Goal: Task Accomplishment & Management: Manage account settings

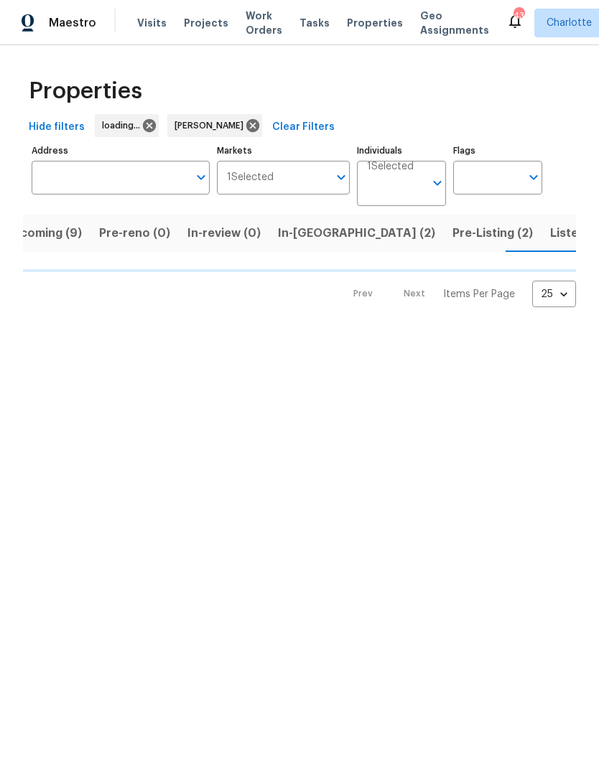
scroll to position [0, 28]
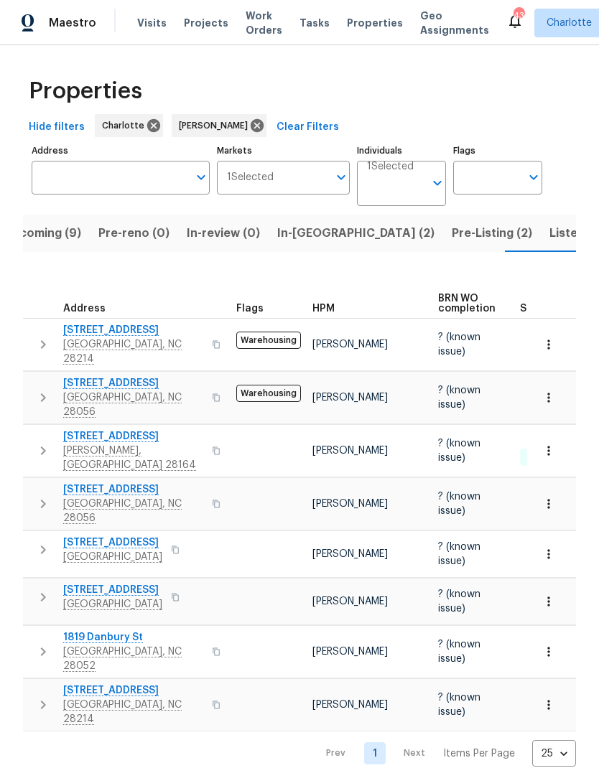
click at [323, 237] on span "In-[GEOGRAPHIC_DATA] (2)" at bounding box center [355, 233] width 157 height 20
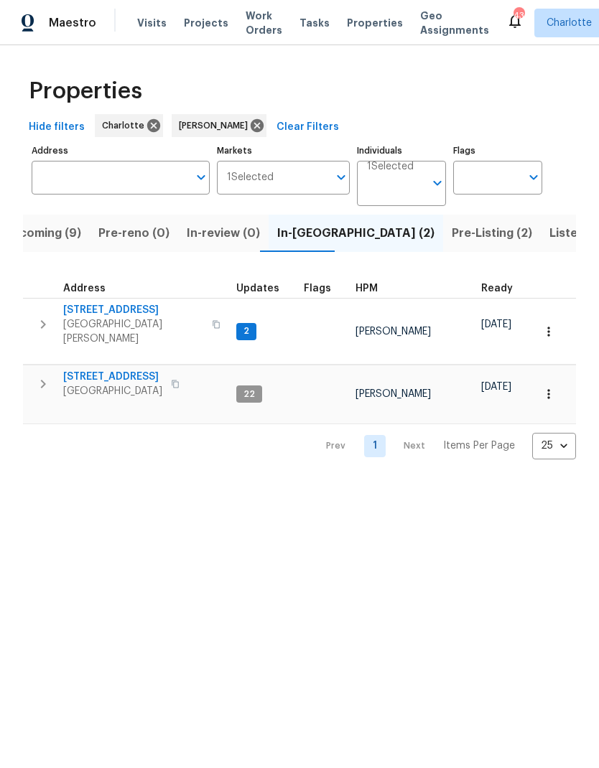
click at [37, 236] on span "Upcoming (9)" at bounding box center [43, 233] width 78 height 20
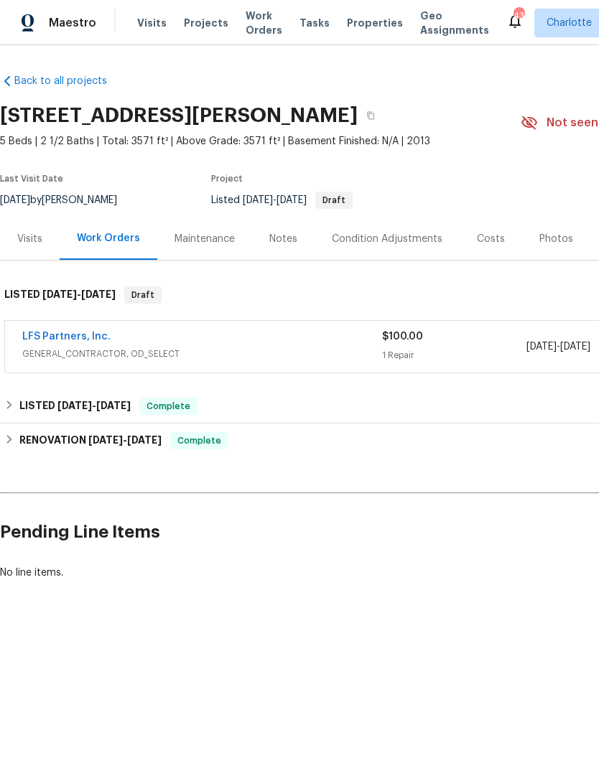
click at [203, 18] on span "Projects" at bounding box center [206, 23] width 45 height 14
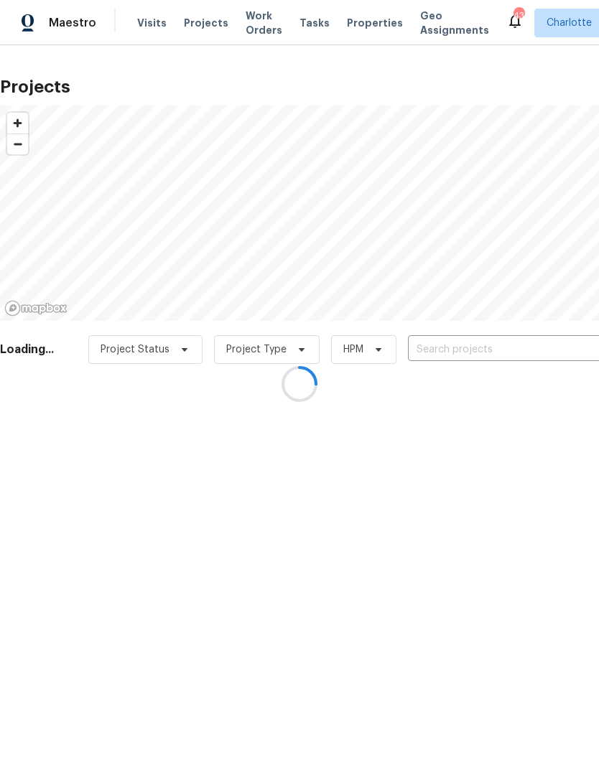
click at [507, 355] on div at bounding box center [299, 384] width 599 height 768
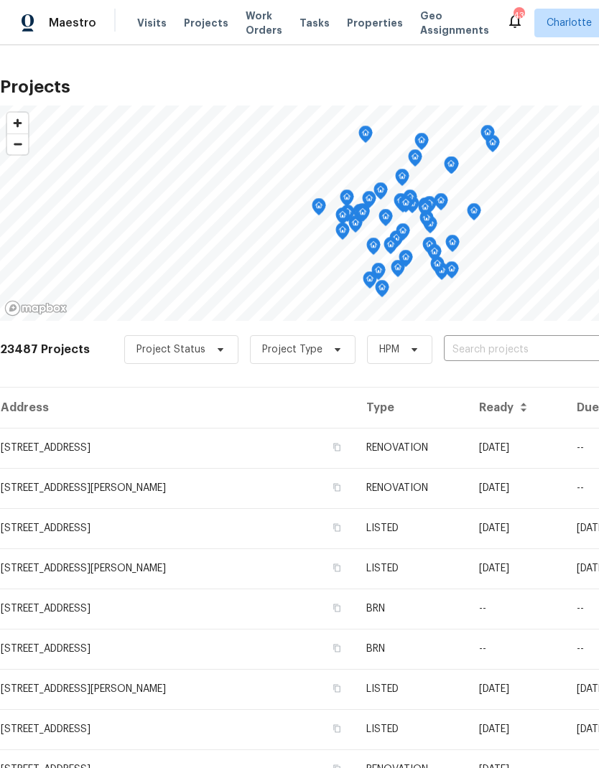
click at [525, 348] on input "text" at bounding box center [526, 350] width 164 height 22
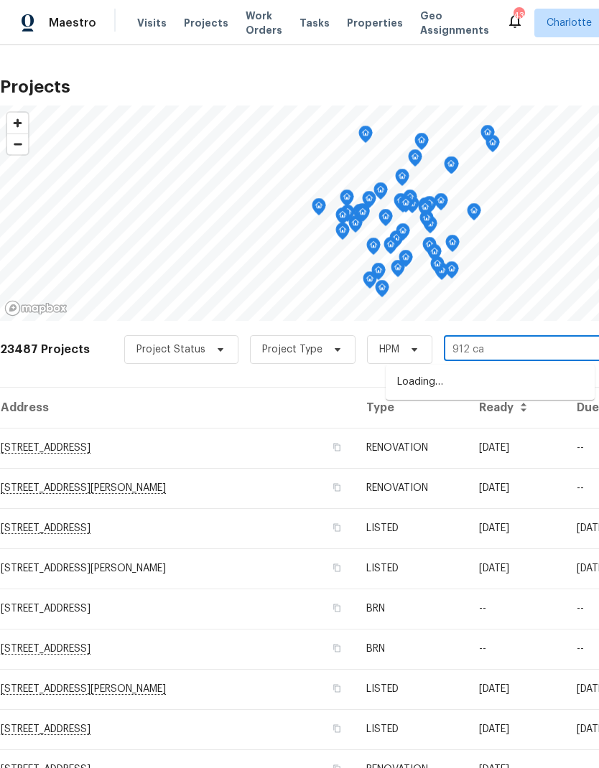
type input "912 car"
click at [514, 411] on li "912 Carole Summey Dr, Dallas, NC 28034" at bounding box center [490, 407] width 209 height 24
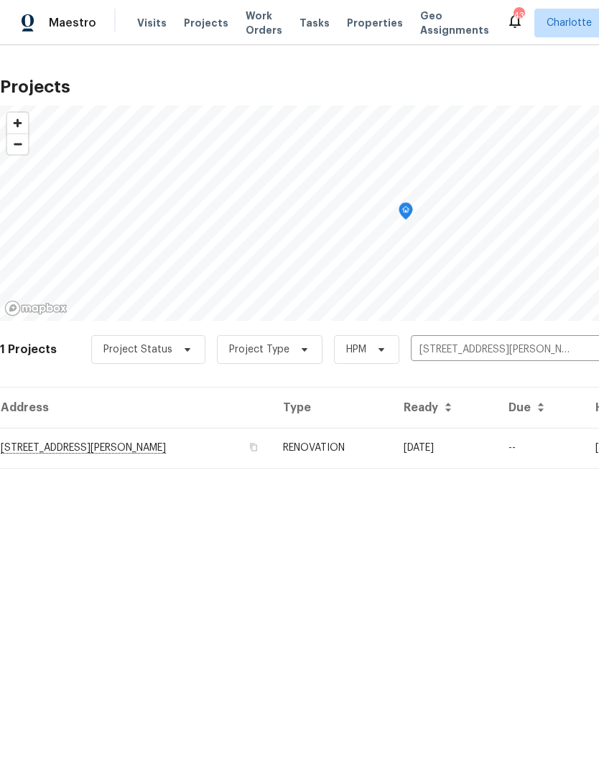
click at [485, 443] on td "10/15/25" at bounding box center [444, 448] width 105 height 40
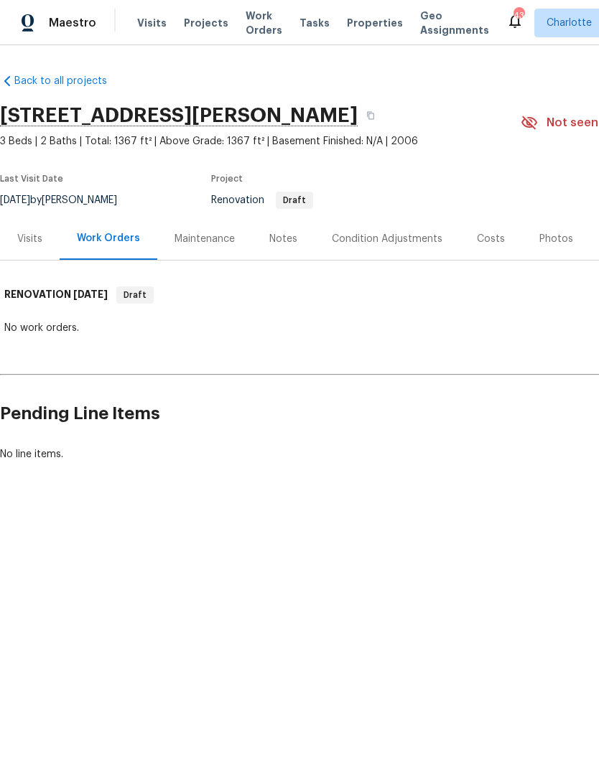
click at [493, 246] on div "Costs" at bounding box center [491, 239] width 28 height 14
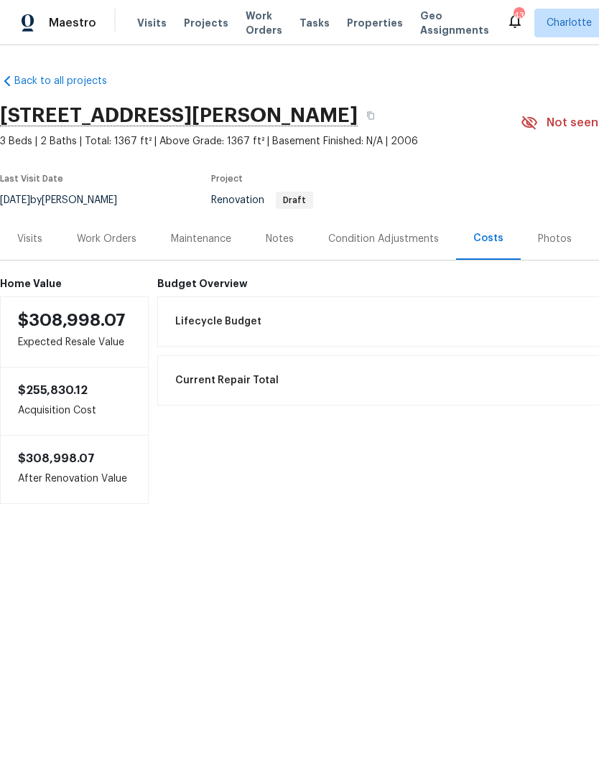
click at [29, 243] on div "Visits" at bounding box center [29, 239] width 25 height 14
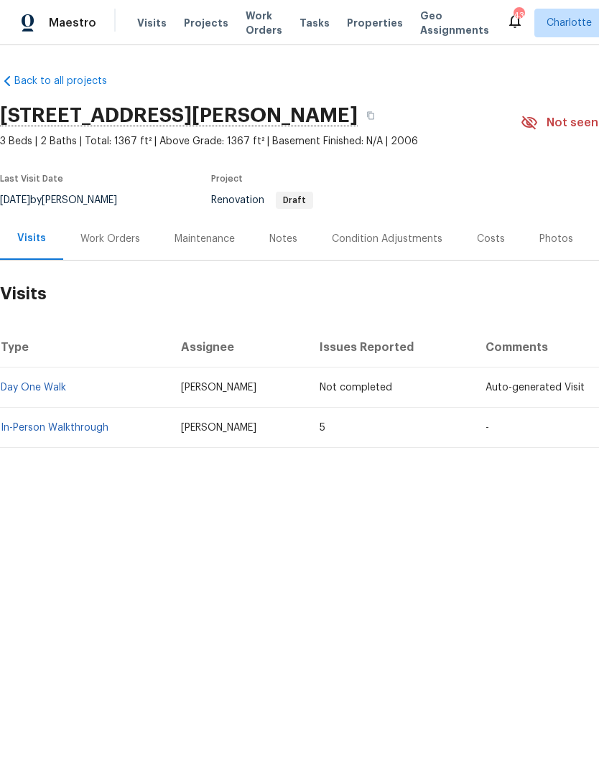
click at [50, 429] on link "In-Person Walkthrough" at bounding box center [55, 428] width 108 height 10
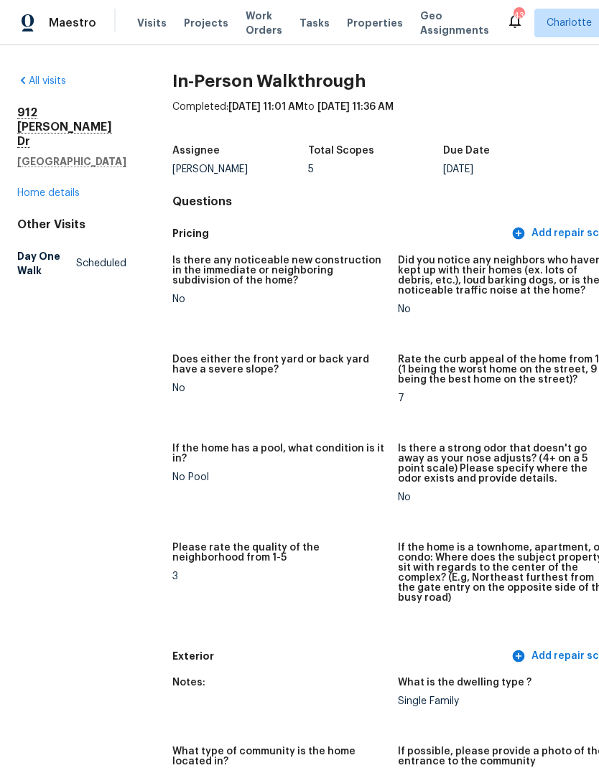
click at [41, 192] on link "Home details" at bounding box center [48, 193] width 62 height 10
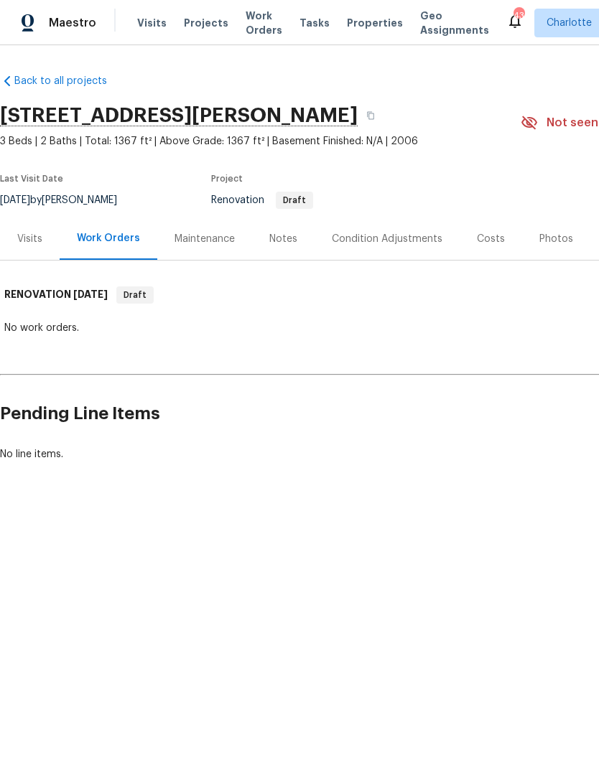
click at [292, 232] on div "Notes" at bounding box center [283, 239] width 28 height 14
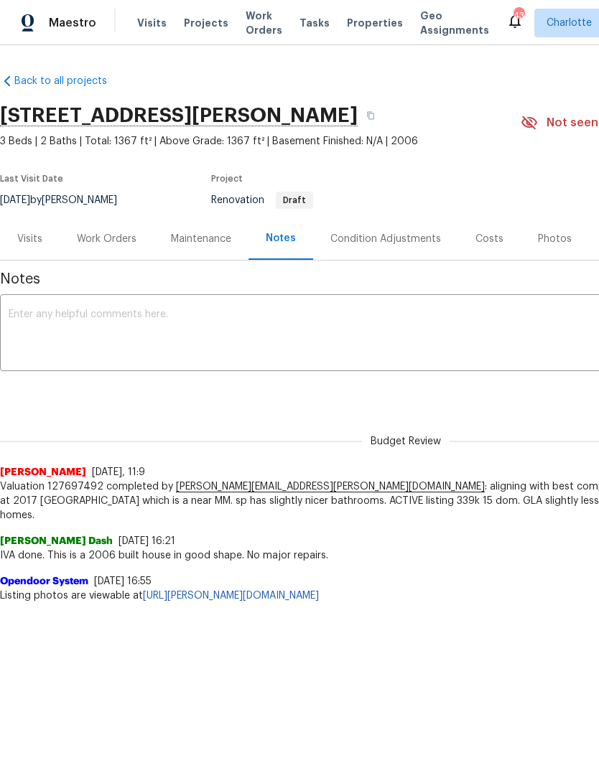
click at [557, 234] on div "Photos" at bounding box center [555, 239] width 34 height 14
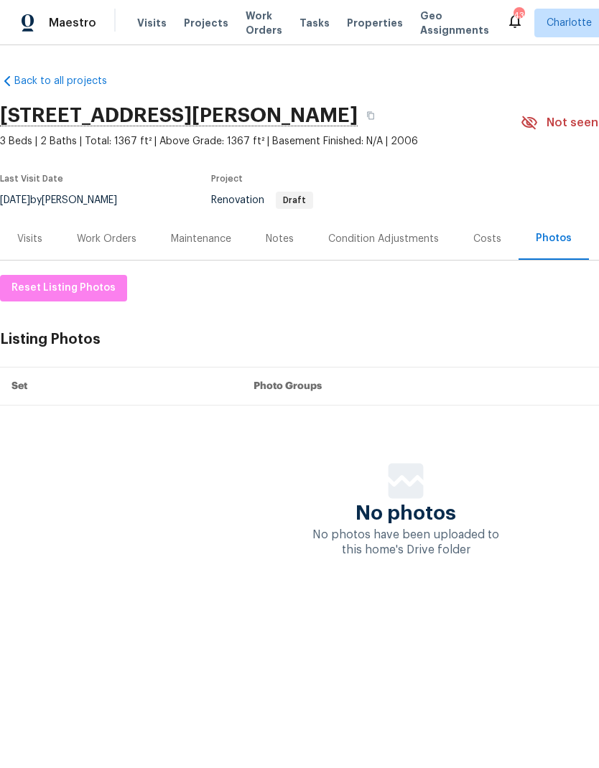
click at [495, 238] on div "Costs" at bounding box center [487, 239] width 28 height 14
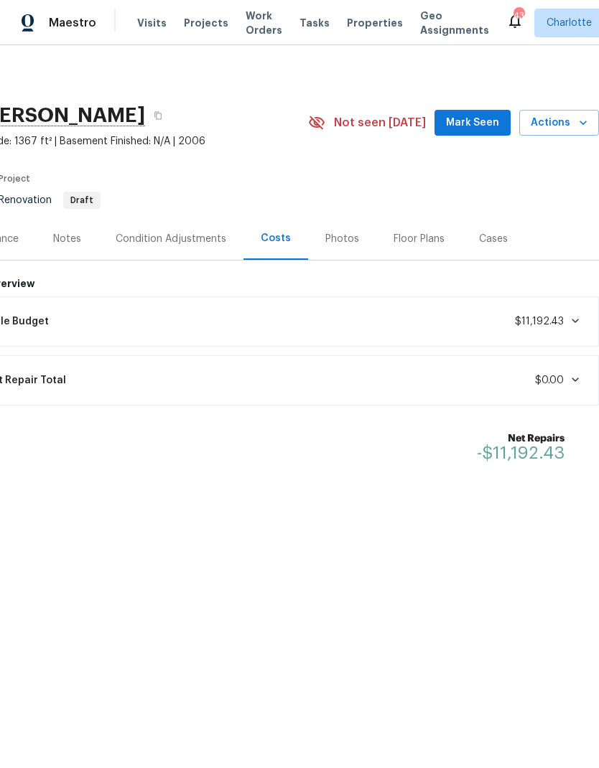
scroll to position [0, 213]
click at [409, 238] on div "Floor Plans" at bounding box center [419, 239] width 51 height 14
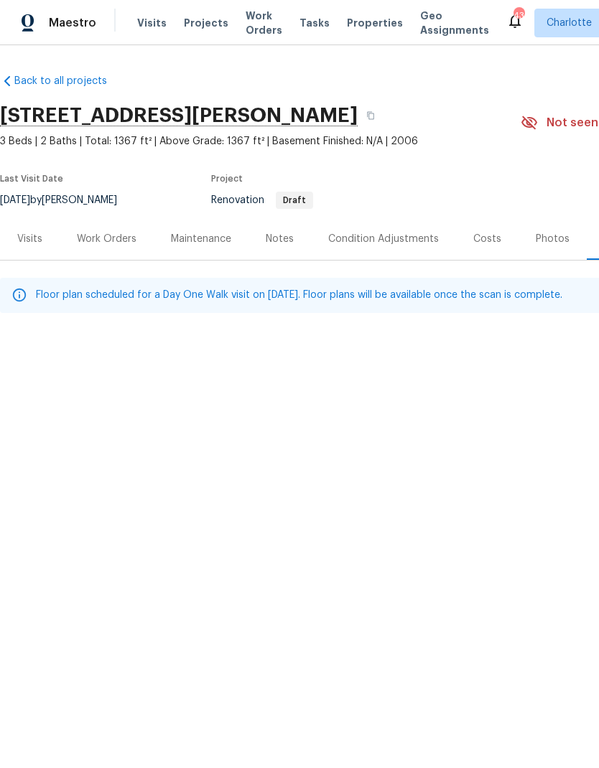
click at [88, 241] on div "Work Orders" at bounding box center [107, 239] width 60 height 14
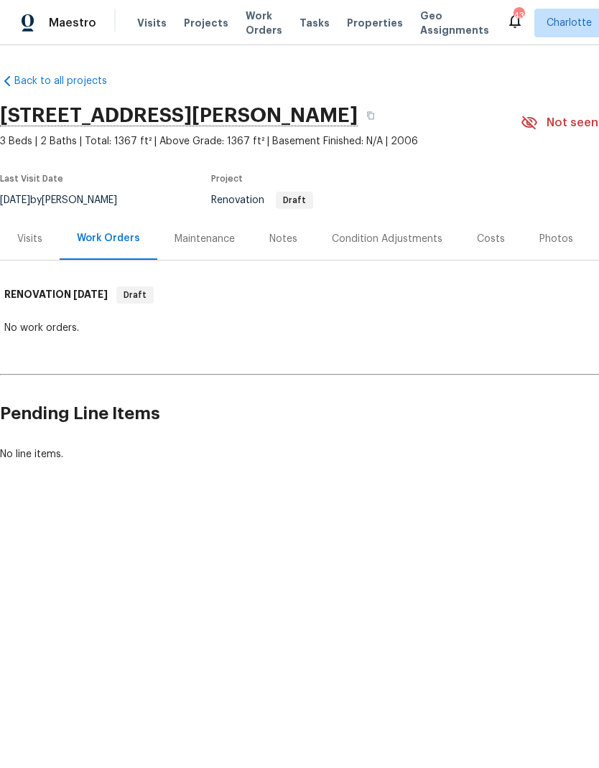
click at [210, 24] on span "Projects" at bounding box center [206, 23] width 45 height 14
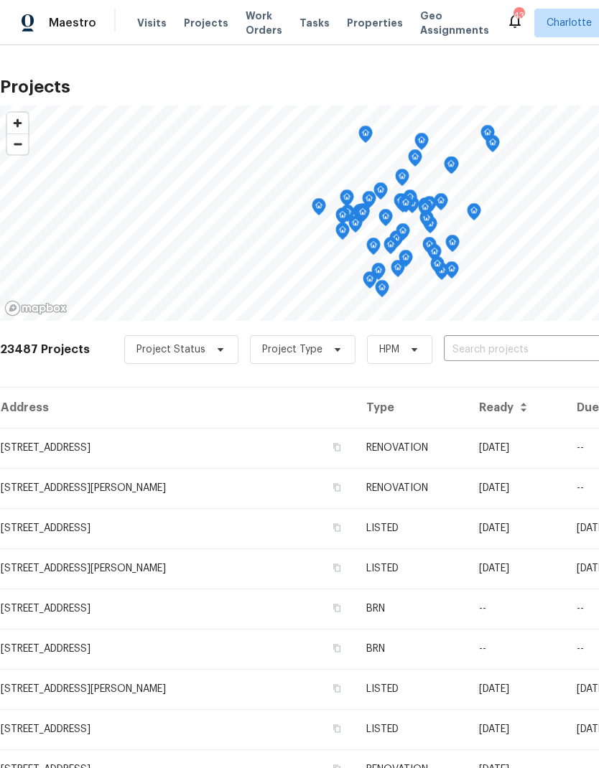
click at [521, 350] on input "text" at bounding box center [526, 350] width 164 height 22
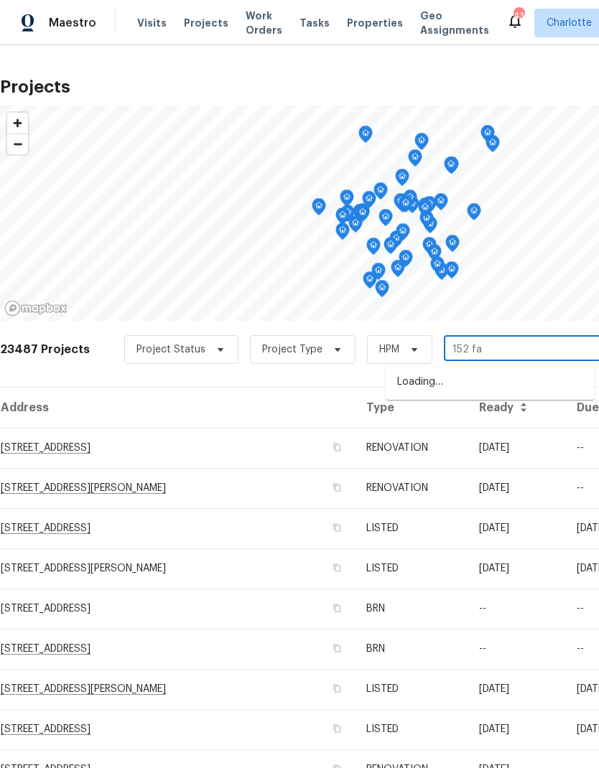
type input "152 far"
click at [535, 378] on li "[STREET_ADDRESS][PERSON_NAME]" at bounding box center [490, 383] width 209 height 24
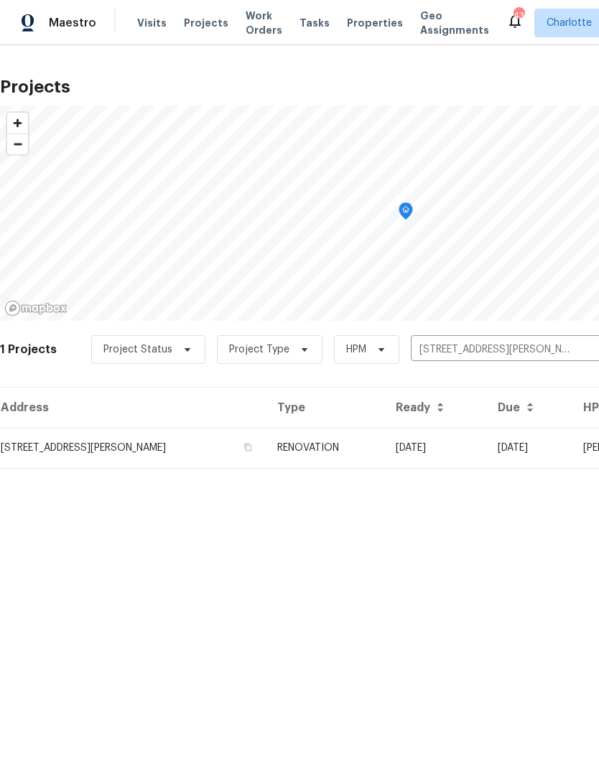
click at [486, 446] on td "09/29/25" at bounding box center [435, 448] width 102 height 40
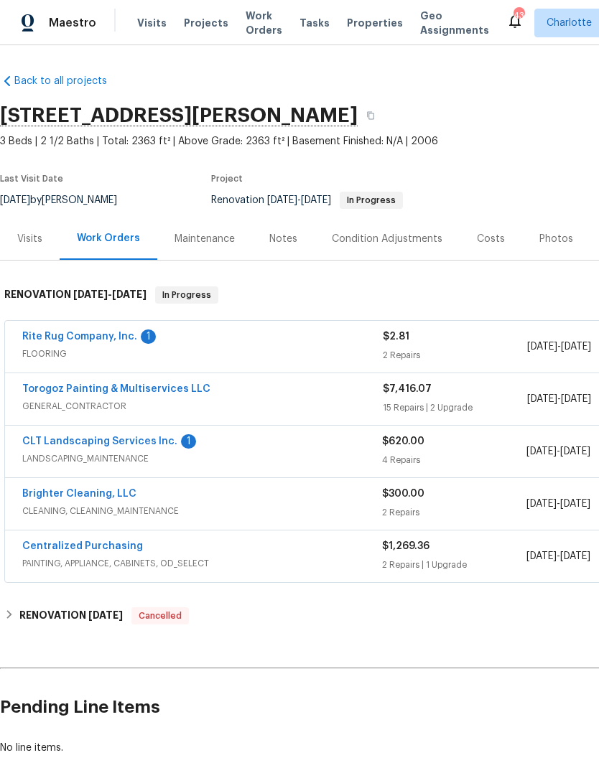
click at [58, 439] on link "CLT Landscaping Services Inc." at bounding box center [99, 442] width 155 height 10
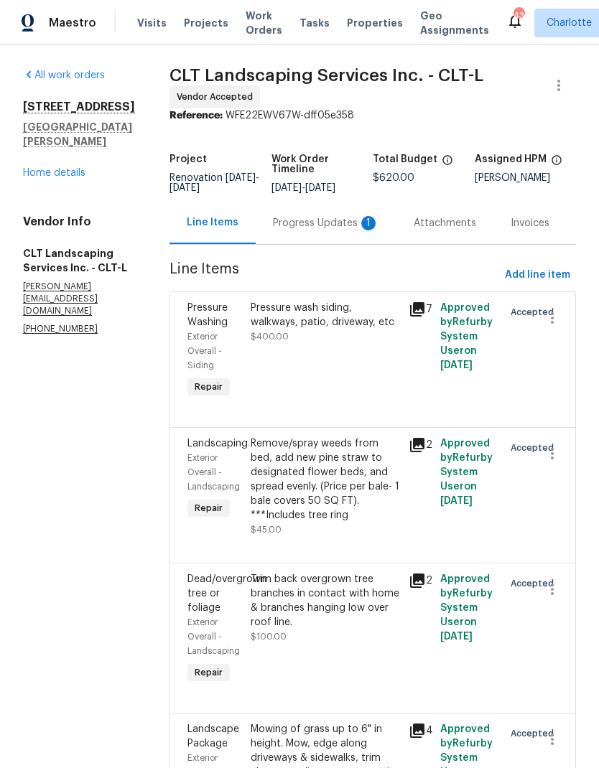
click at [322, 231] on div "Progress Updates 1" at bounding box center [326, 223] width 106 height 14
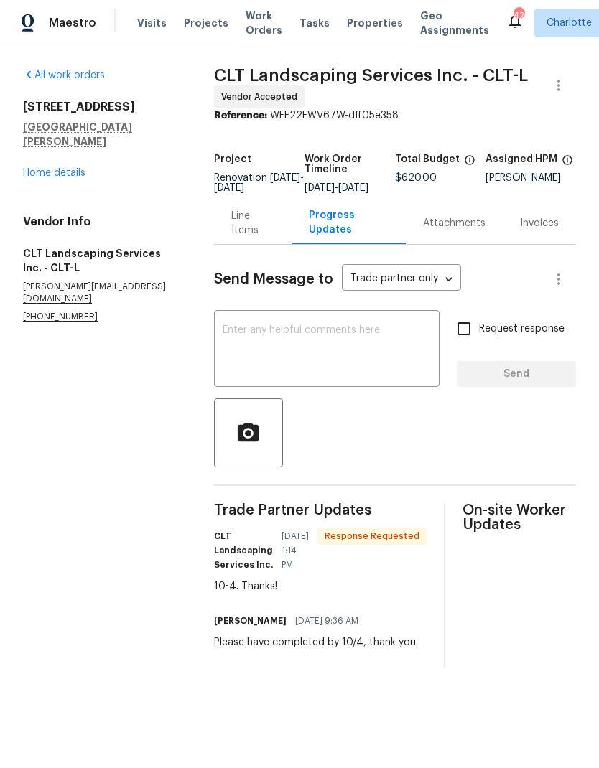
click at [30, 168] on link "Home details" at bounding box center [54, 173] width 62 height 10
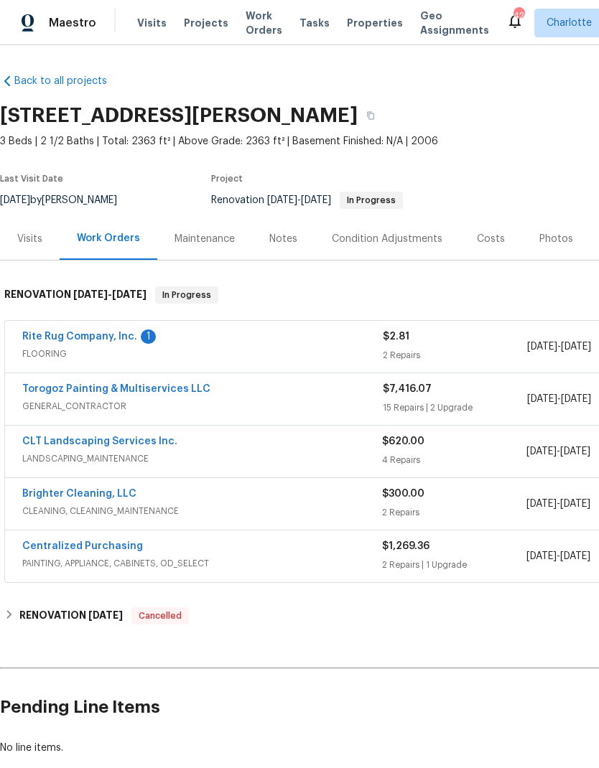
click at [49, 338] on link "Rite Rug Company, Inc." at bounding box center [79, 337] width 115 height 10
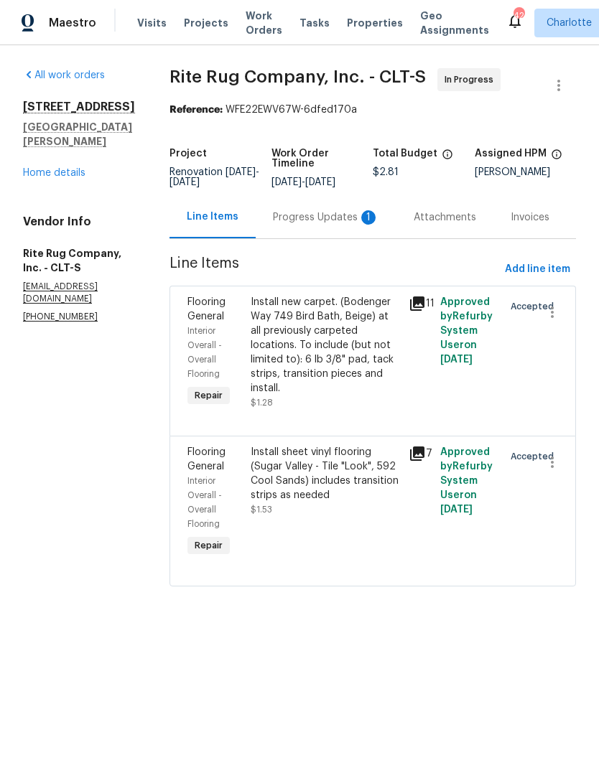
click at [353, 351] on div "Install new carpet. (Bodenger Way 749 Bird Bath, Beige) at all previously carpe…" at bounding box center [325, 345] width 149 height 101
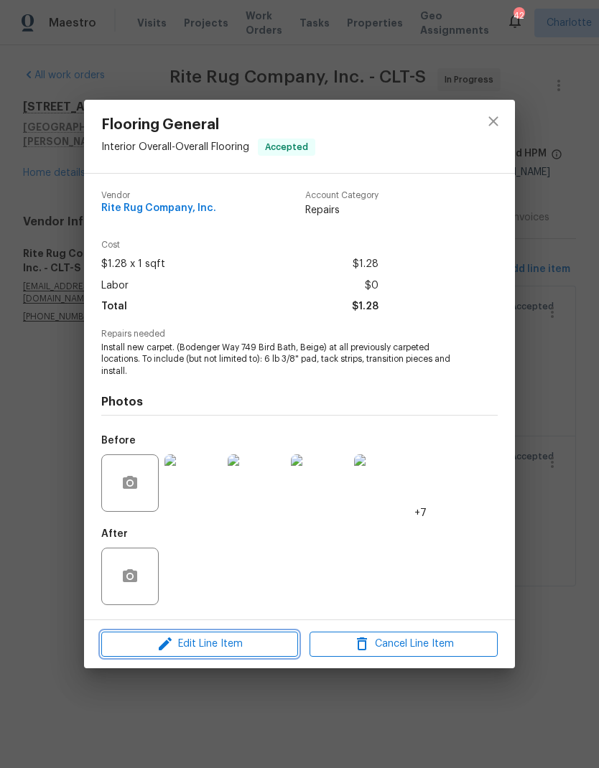
click at [251, 643] on span "Edit Line Item" at bounding box center [200, 645] width 188 height 18
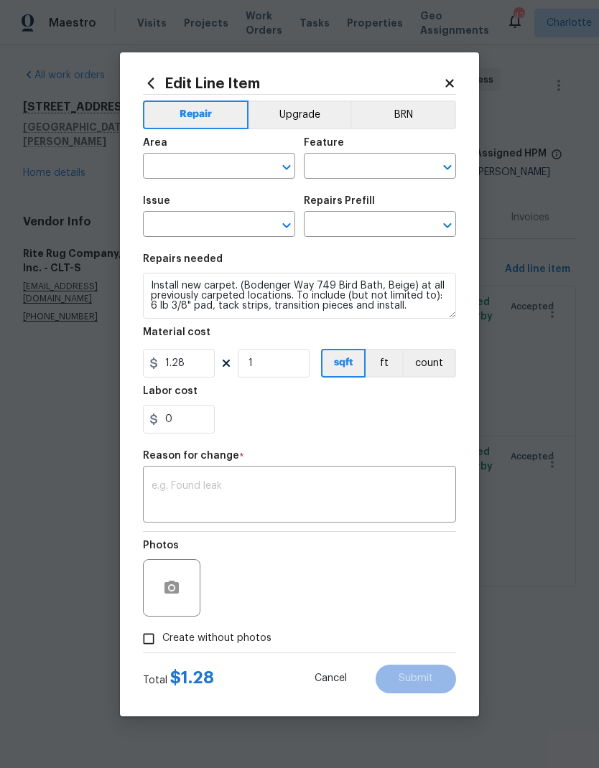
type input "Interior Overall"
type input "Overall Flooring"
type input "Flooring General"
type input "Carpet LVL 1 - Bodenger Way (Beige) $1.28"
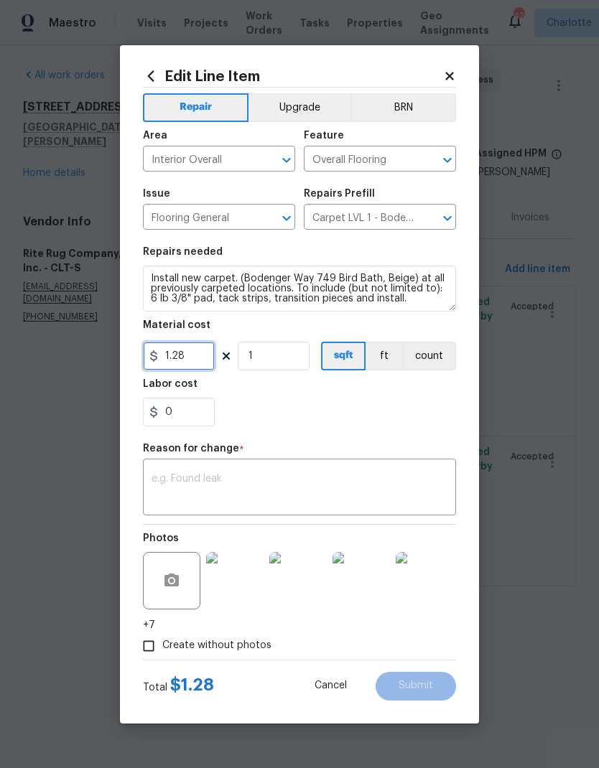
click at [211, 360] on input "1.28" at bounding box center [179, 356] width 72 height 29
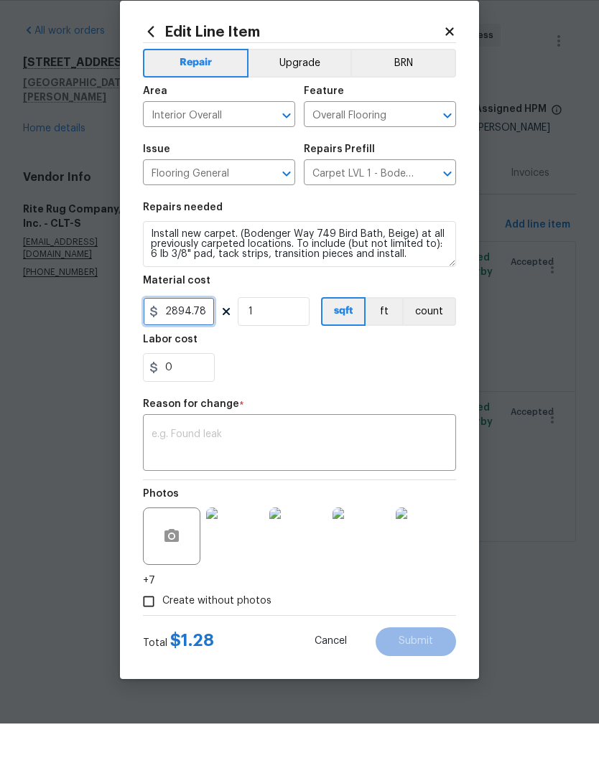
type input "2894.78"
click at [371, 474] on textarea at bounding box center [300, 489] width 296 height 30
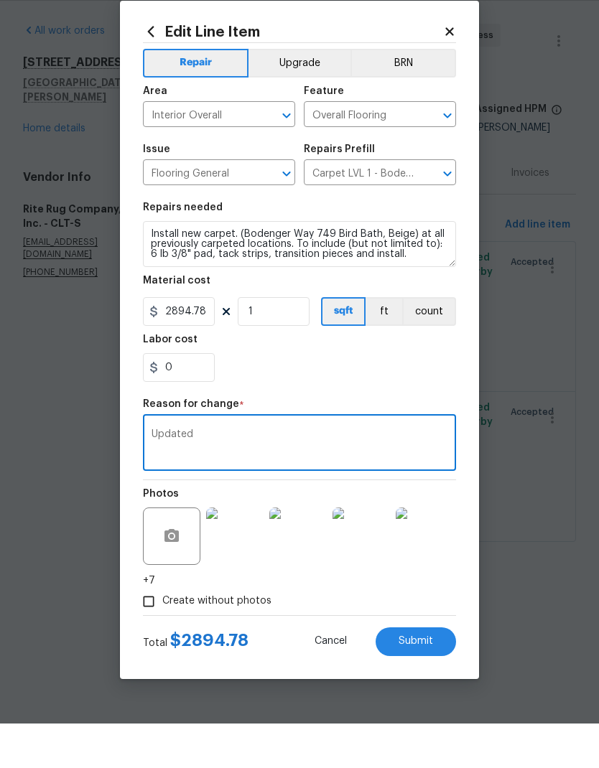
type textarea "Updated"
click at [385, 398] on div "0" at bounding box center [299, 412] width 313 height 29
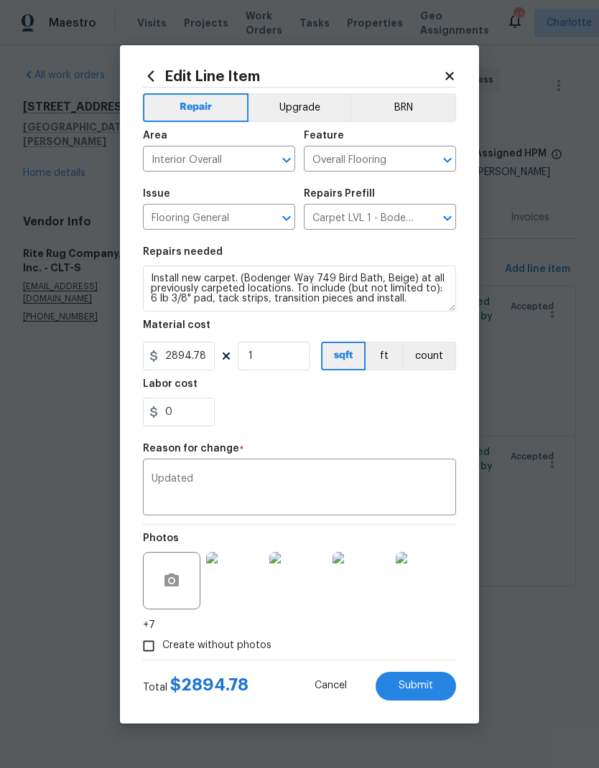
click at [427, 686] on span "Submit" at bounding box center [416, 686] width 34 height 11
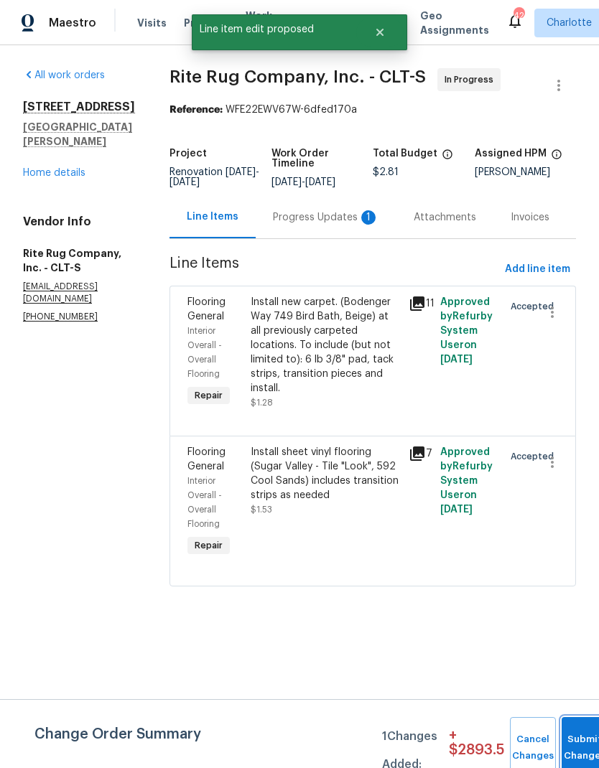
click at [579, 734] on button "Submit Changes" at bounding box center [585, 748] width 46 height 62
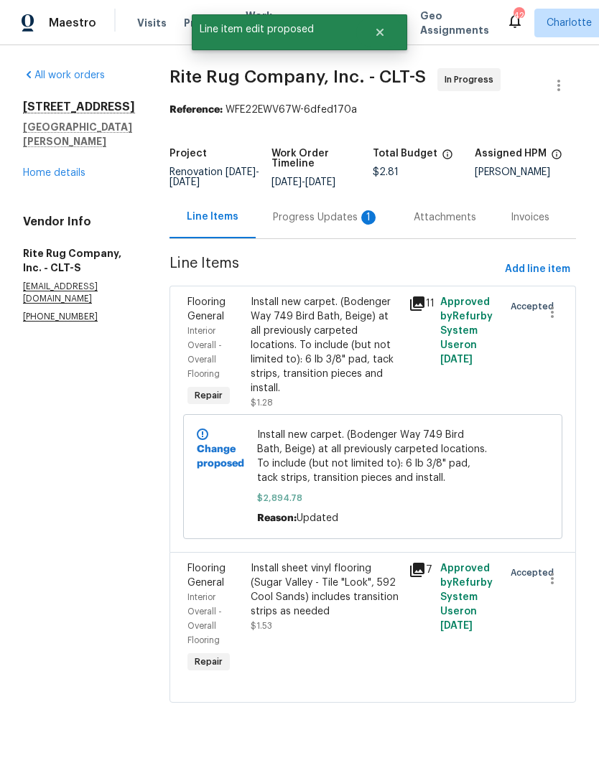
click at [355, 619] on div "Install sheet vinyl flooring (Sugar Valley - Tile "Look", 592 Cool Sands) inclu…" at bounding box center [325, 590] width 149 height 57
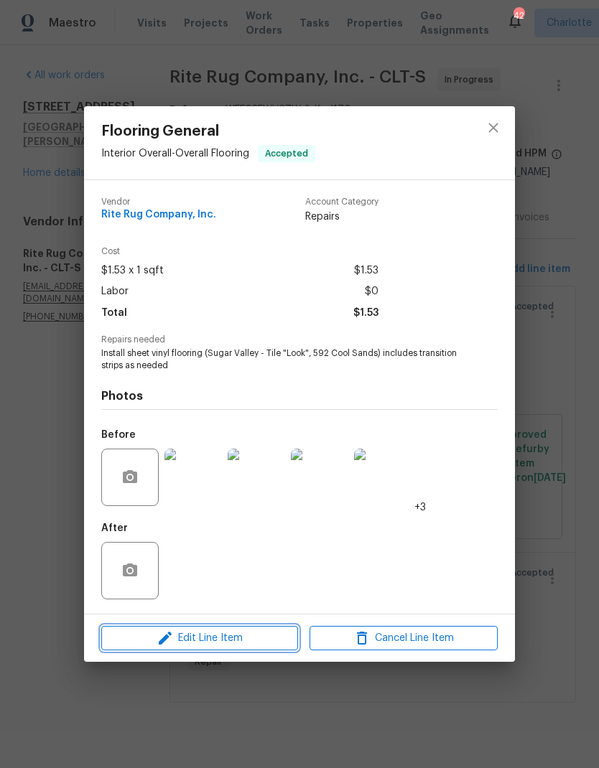
click at [269, 643] on span "Edit Line Item" at bounding box center [200, 639] width 188 height 18
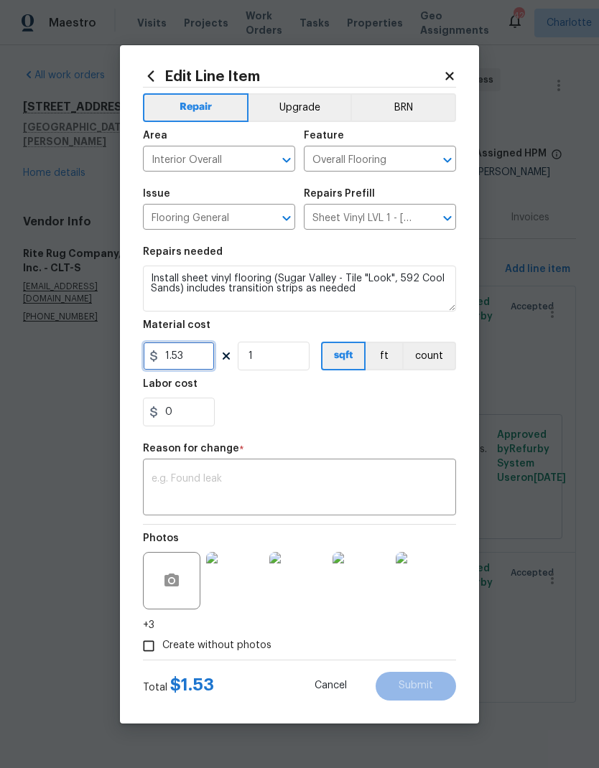
click at [211, 356] on input "1.53" at bounding box center [179, 356] width 72 height 29
type input "2332.76"
click at [394, 425] on div "0" at bounding box center [299, 412] width 313 height 29
click at [373, 480] on textarea at bounding box center [300, 489] width 296 height 30
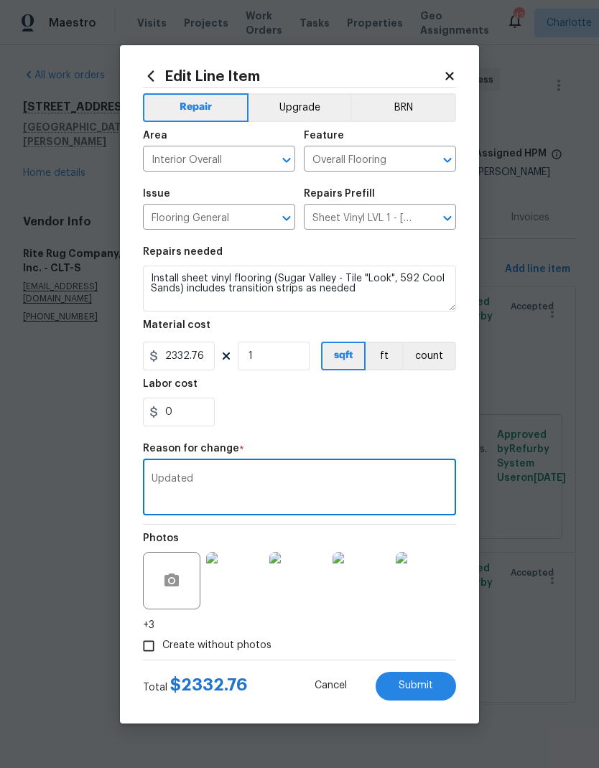
type textarea "Updated"
click at [383, 418] on div "0" at bounding box center [299, 412] width 313 height 29
click at [436, 689] on button "Submit" at bounding box center [416, 686] width 80 height 29
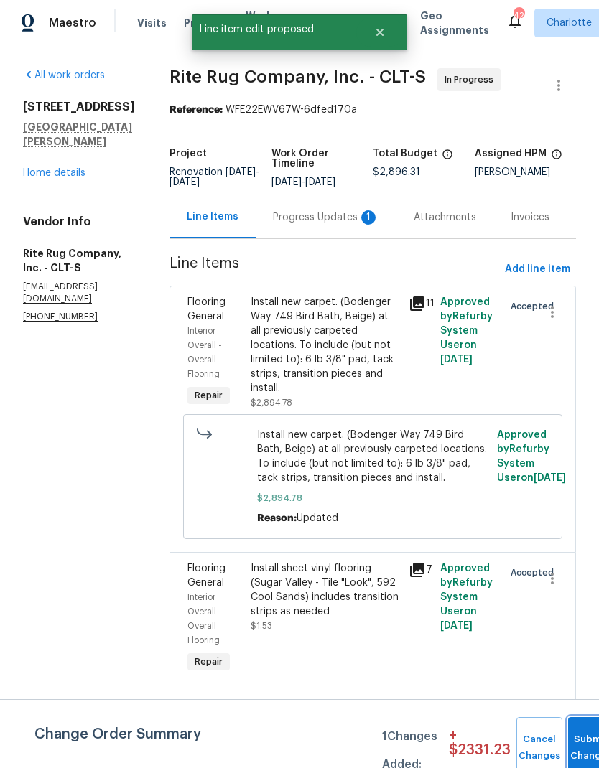
click at [572, 736] on button "Submit Changes" at bounding box center [591, 748] width 46 height 62
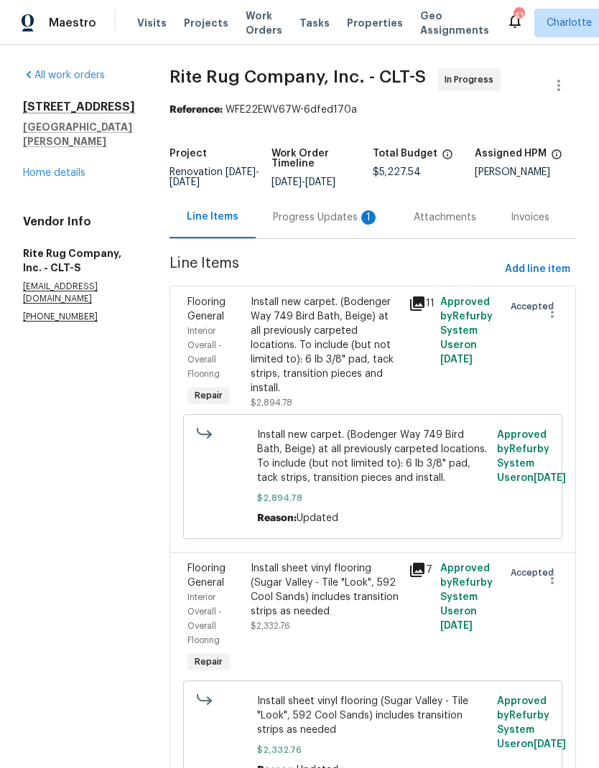
click at [35, 168] on link "Home details" at bounding box center [54, 173] width 62 height 10
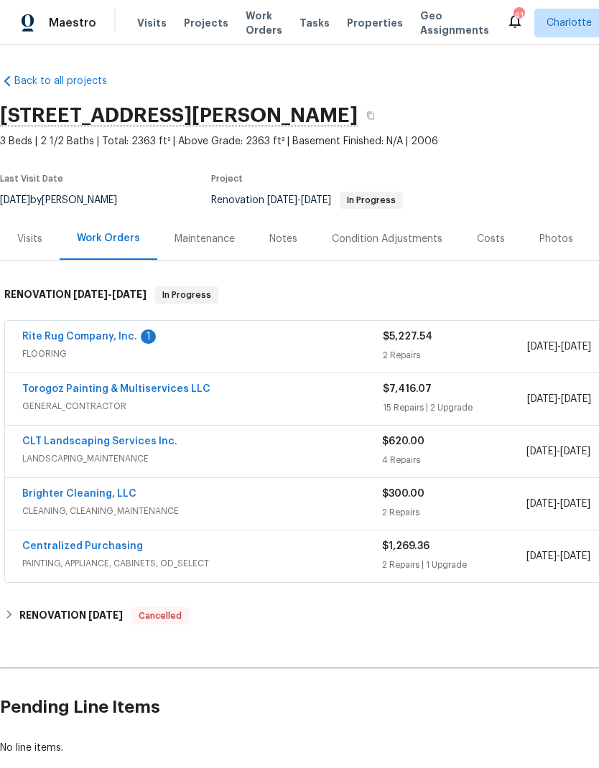
click at [55, 332] on link "Rite Rug Company, Inc." at bounding box center [79, 337] width 115 height 10
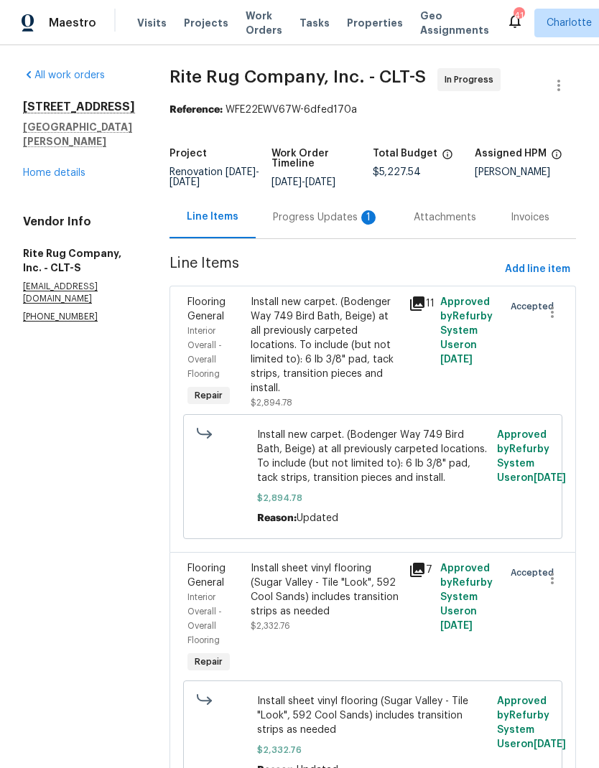
click at [326, 225] on div "Progress Updates 1" at bounding box center [326, 217] width 106 height 14
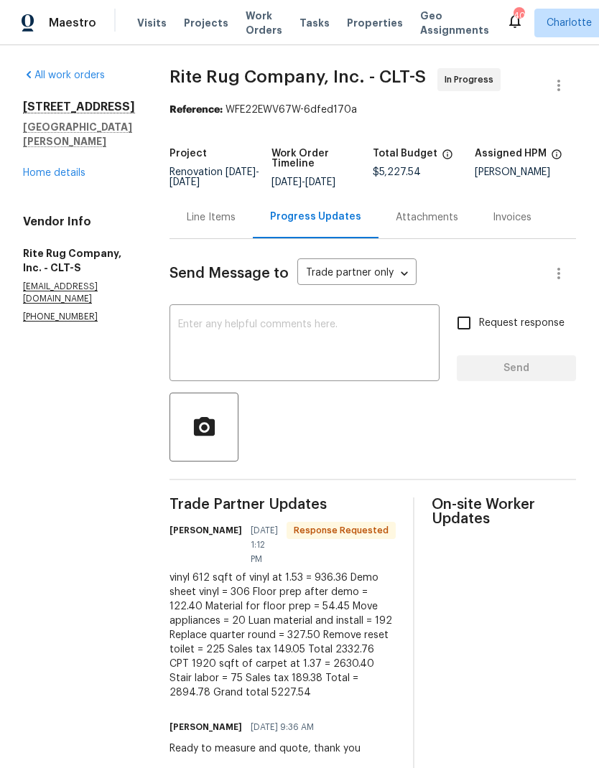
click at [395, 334] on textarea at bounding box center [304, 345] width 253 height 50
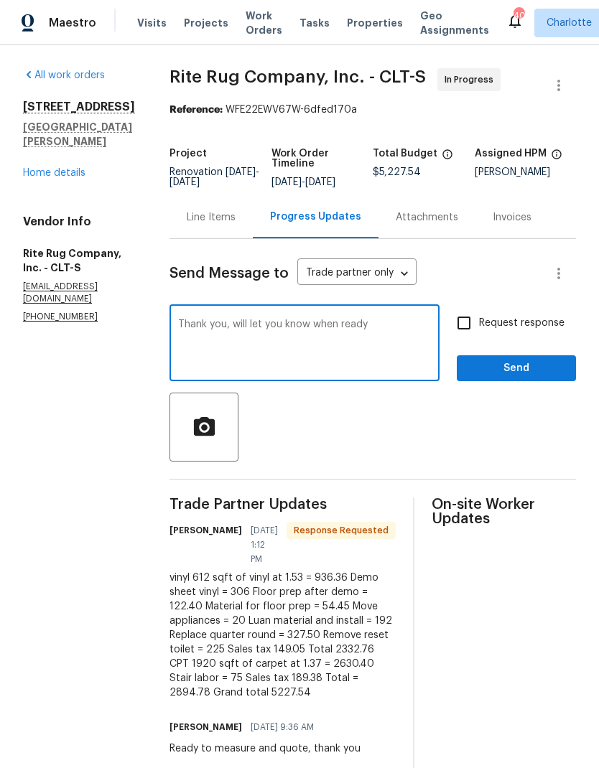
type textarea "Thank you, will let you know when ready"
click at [461, 331] on input "Request response" at bounding box center [464, 323] width 30 height 30
checkbox input "true"
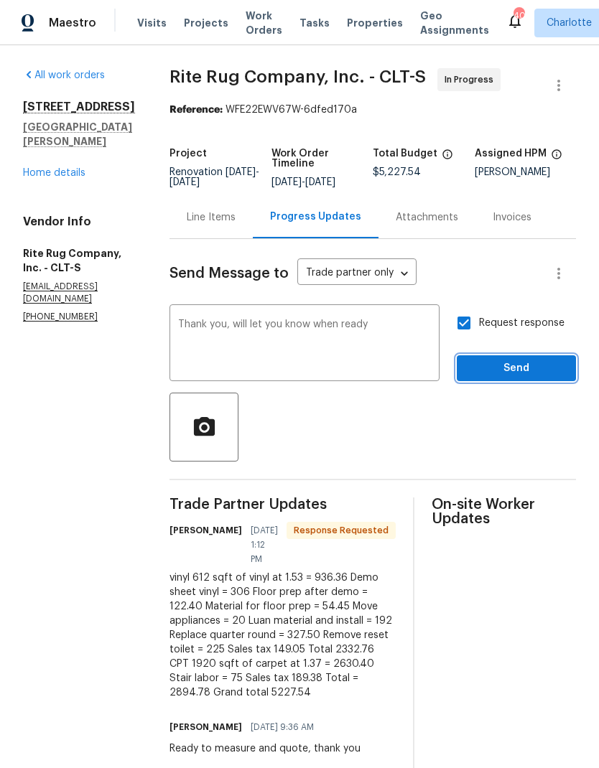
click at [521, 378] on span "Send" at bounding box center [516, 369] width 96 height 18
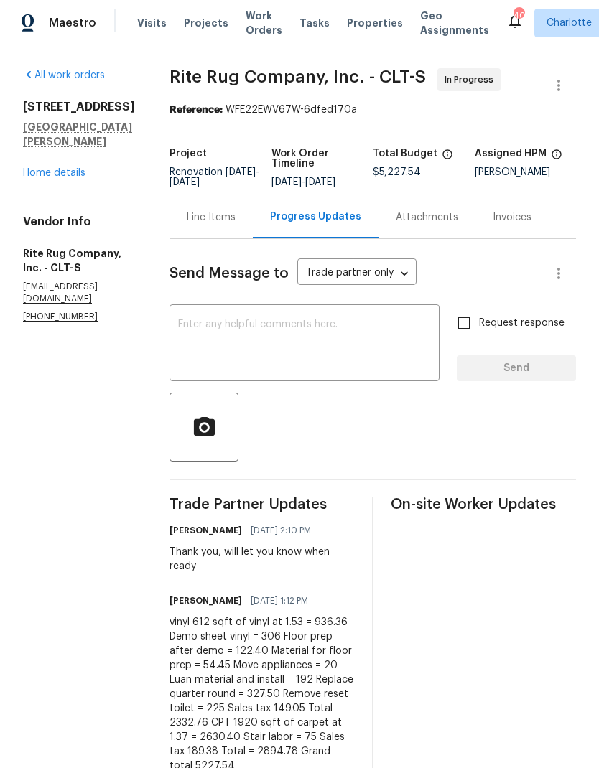
click at [30, 168] on link "Home details" at bounding box center [54, 173] width 62 height 10
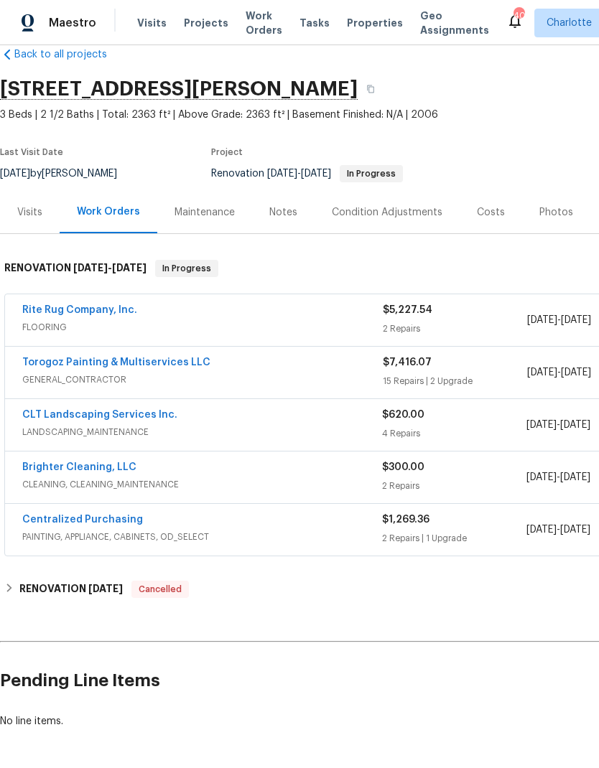
scroll to position [27, 0]
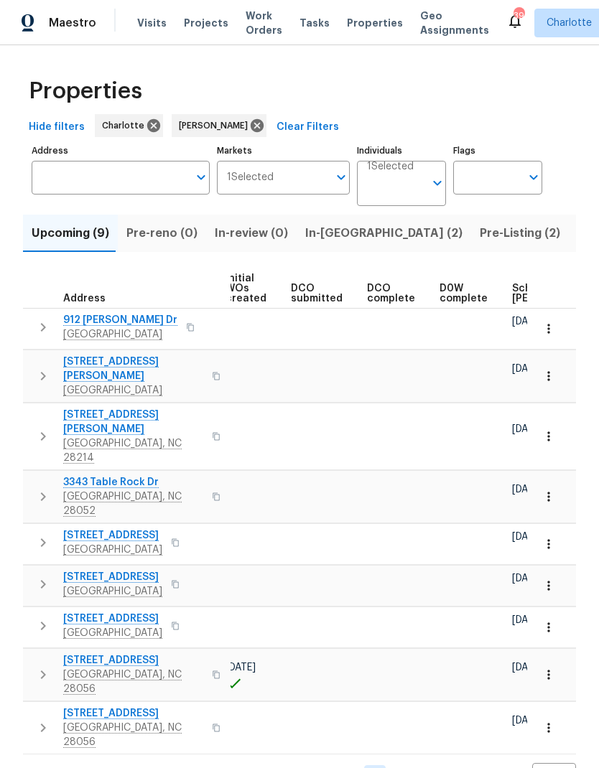
scroll to position [0, 279]
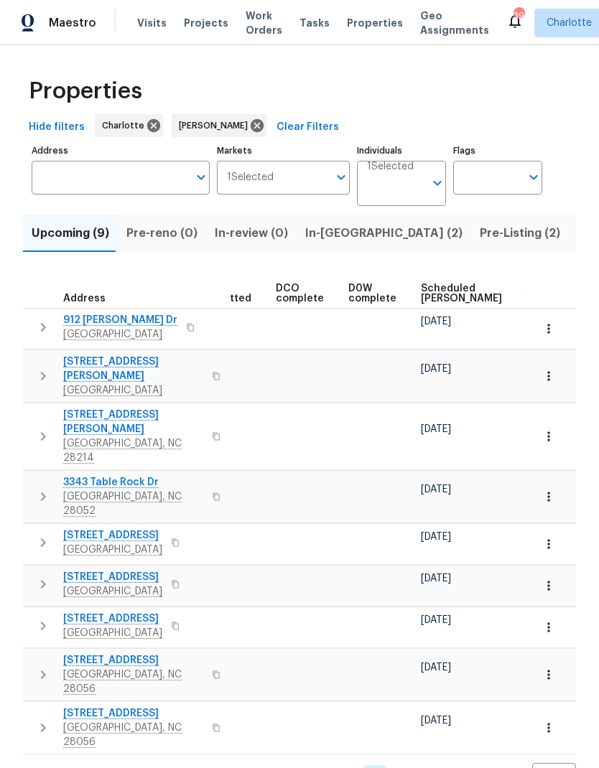
click at [442, 291] on span "Scheduled COE" at bounding box center [461, 294] width 81 height 20
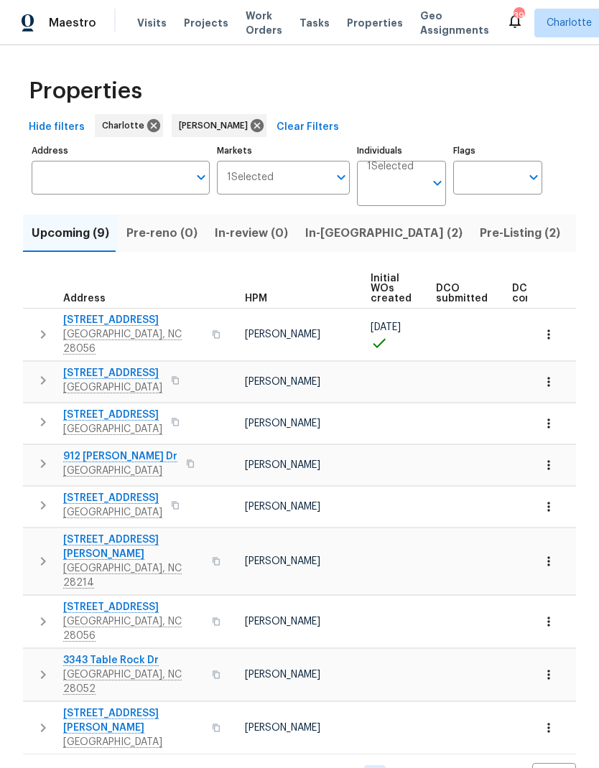
scroll to position [0, 171]
